Goal: Task Accomplishment & Management: Manage account settings

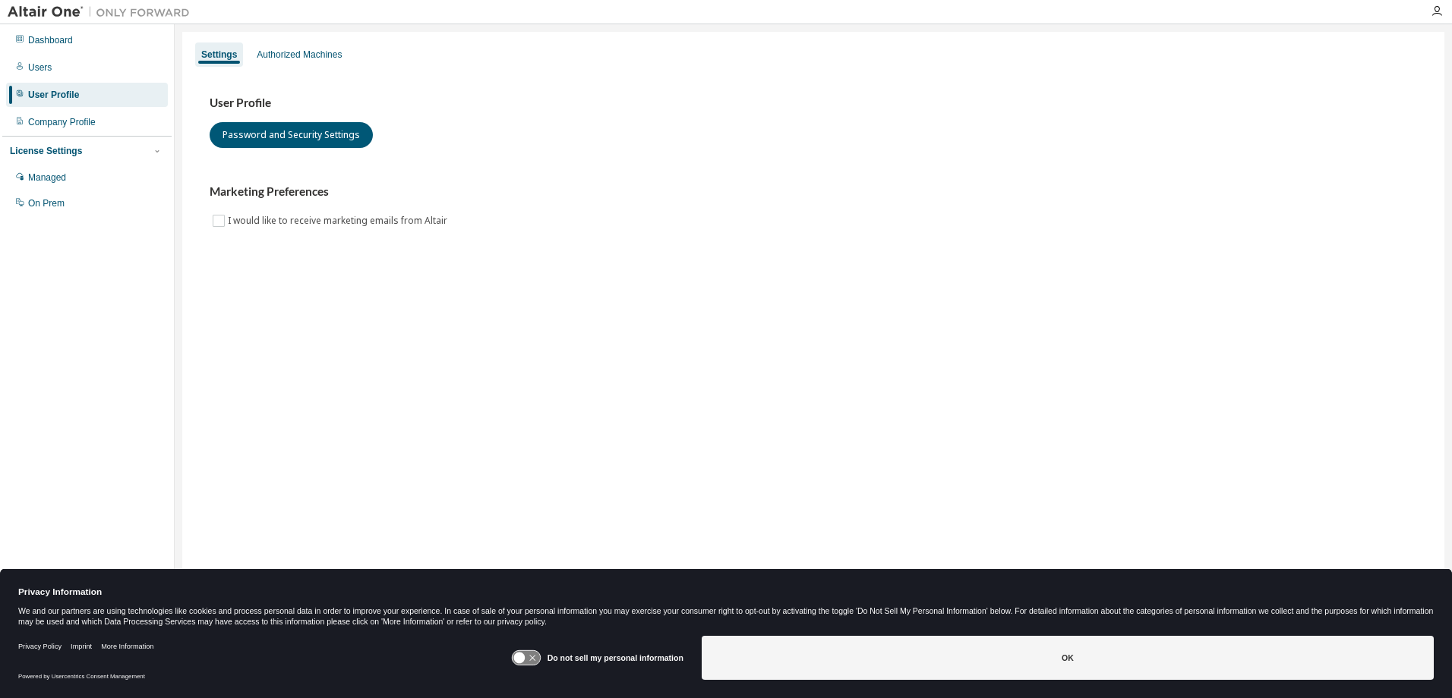
drag, startPoint x: 581, startPoint y: 305, endPoint x: 547, endPoint y: 298, distance: 34.1
click at [563, 305] on div "Settings Authorized Machines User Profile Password and Security Settings Market…" at bounding box center [813, 339] width 1262 height 615
click at [34, 103] on div "User Profile" at bounding box center [87, 95] width 162 height 24
click at [1442, 11] on div at bounding box center [1436, 11] width 30 height 12
click at [1439, 6] on icon "button" at bounding box center [1436, 11] width 12 height 12
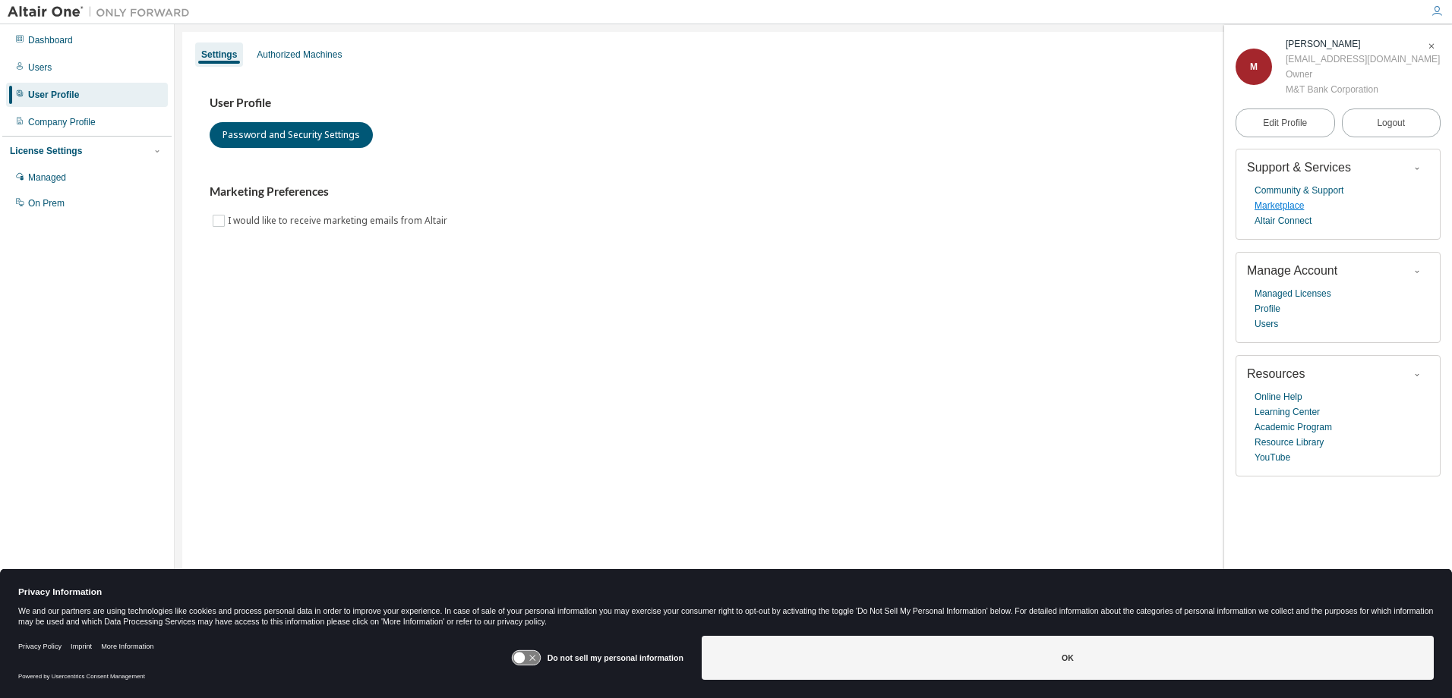
click at [1272, 201] on link "Marketplace" at bounding box center [1278, 205] width 49 height 15
